Goal: Task Accomplishment & Management: Use online tool/utility

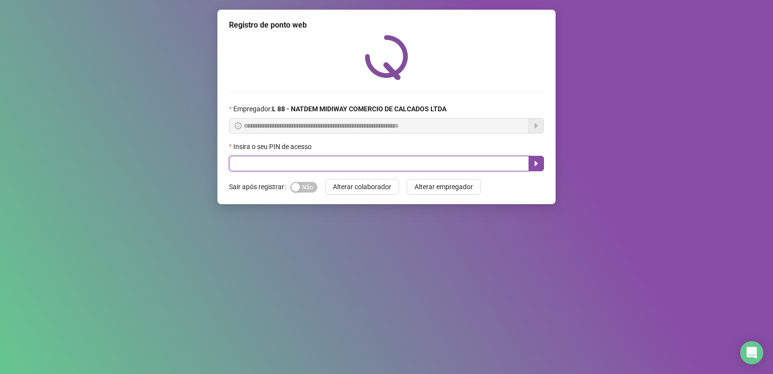
click at [292, 167] on input "text" at bounding box center [379, 163] width 300 height 15
type input "*****"
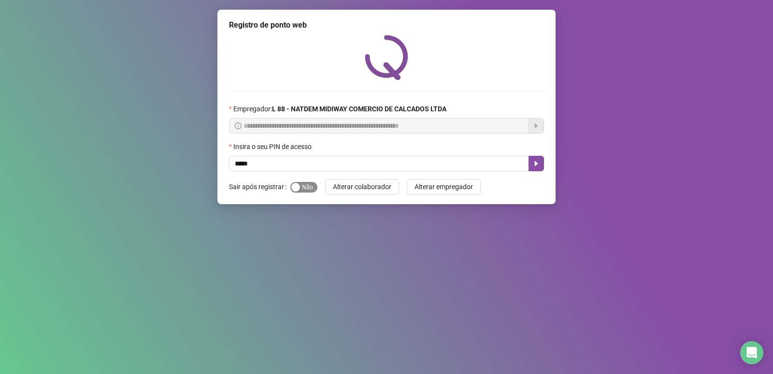
click at [292, 189] on div "button" at bounding box center [295, 187] width 9 height 9
click at [539, 160] on icon "caret-right" at bounding box center [536, 163] width 8 height 8
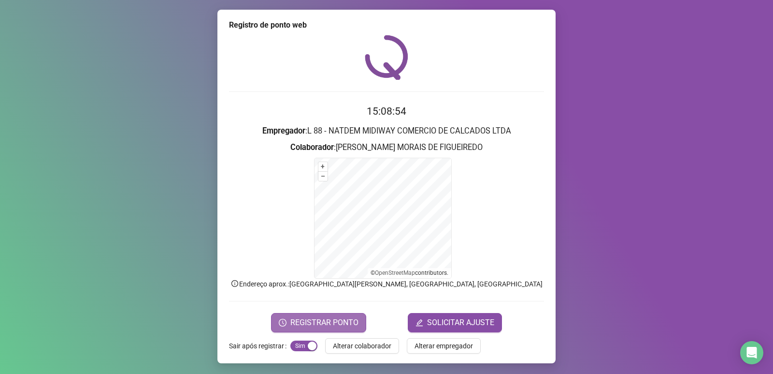
click at [340, 314] on button "REGISTRAR PONTO" at bounding box center [318, 322] width 95 height 19
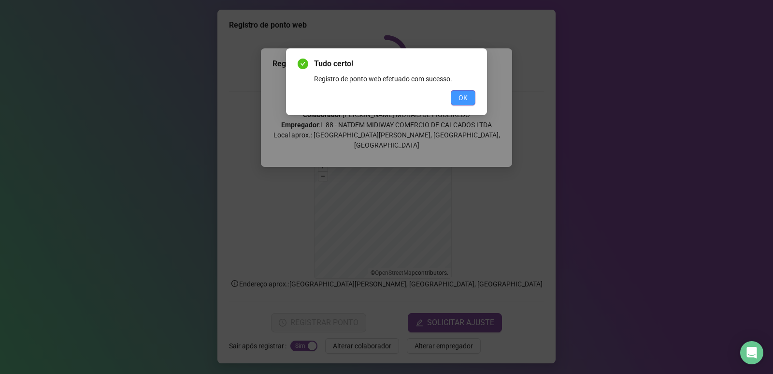
click at [454, 91] on button "OK" at bounding box center [463, 97] width 25 height 15
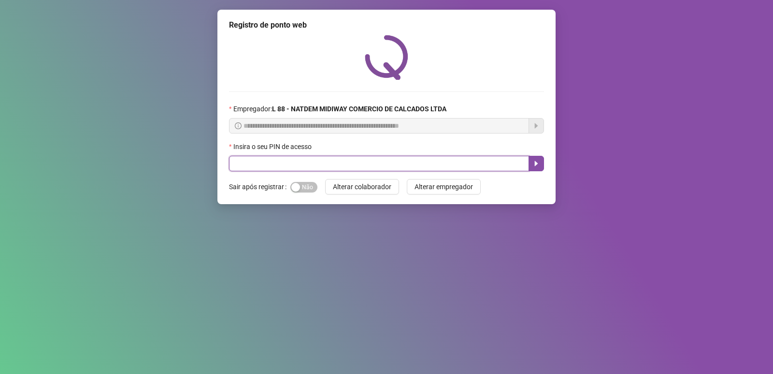
click at [306, 158] on input "text" at bounding box center [379, 163] width 300 height 15
type input "*****"
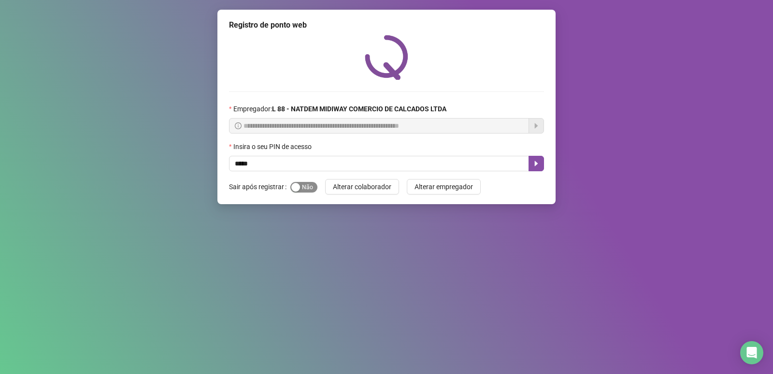
click at [307, 183] on span "Sim Não" at bounding box center [303, 187] width 27 height 11
click at [537, 164] on icon "caret-right" at bounding box center [536, 163] width 3 height 5
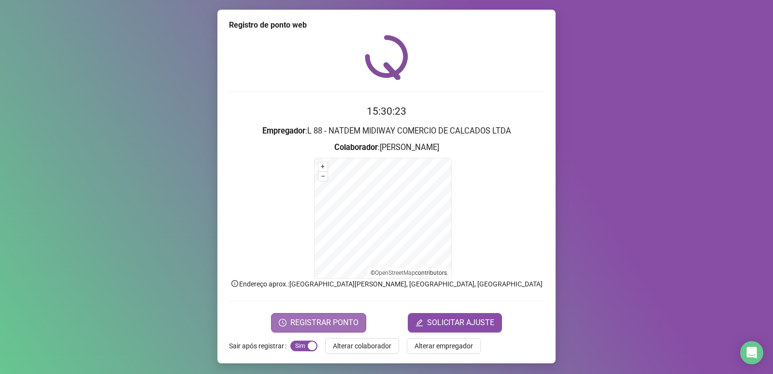
click at [337, 317] on span "REGISTRAR PONTO" at bounding box center [324, 322] width 68 height 12
